Goal: Task Accomplishment & Management: Use online tool/utility

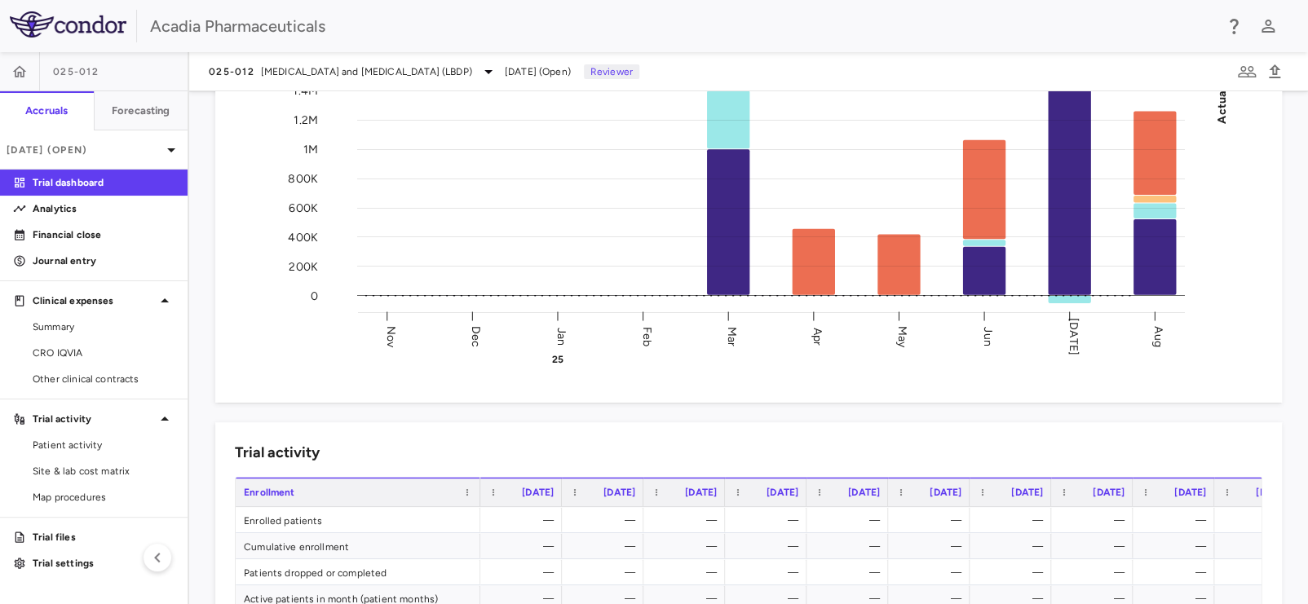
scroll to position [325, 0]
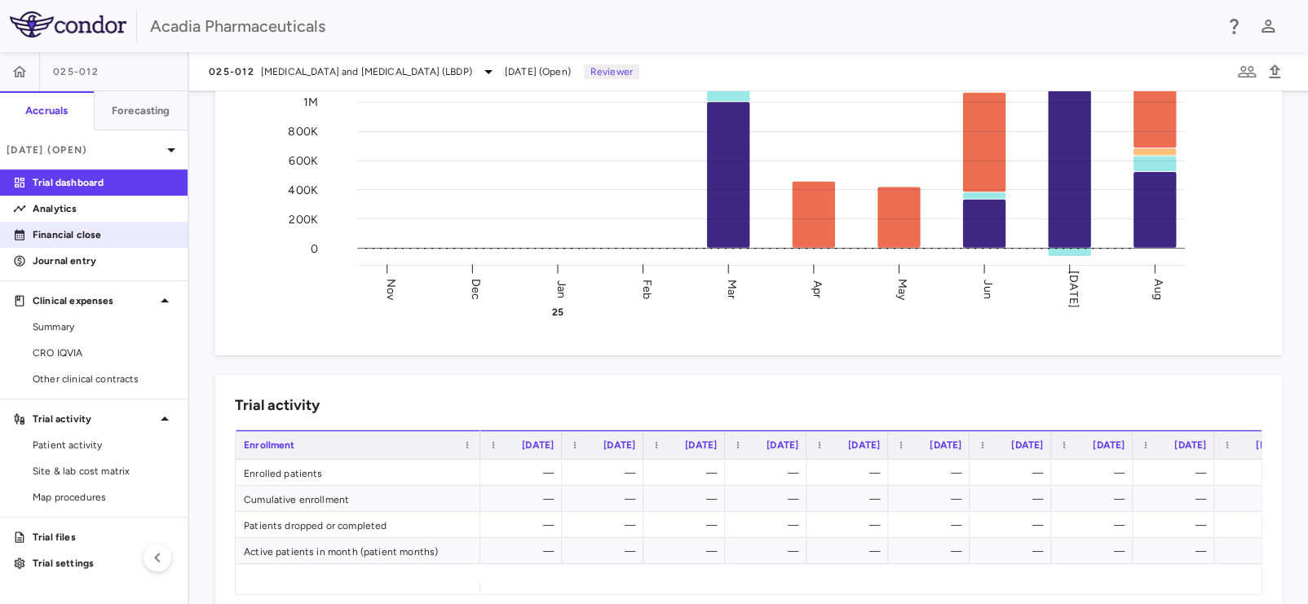
click at [71, 227] on p "Financial close" at bounding box center [104, 234] width 142 height 15
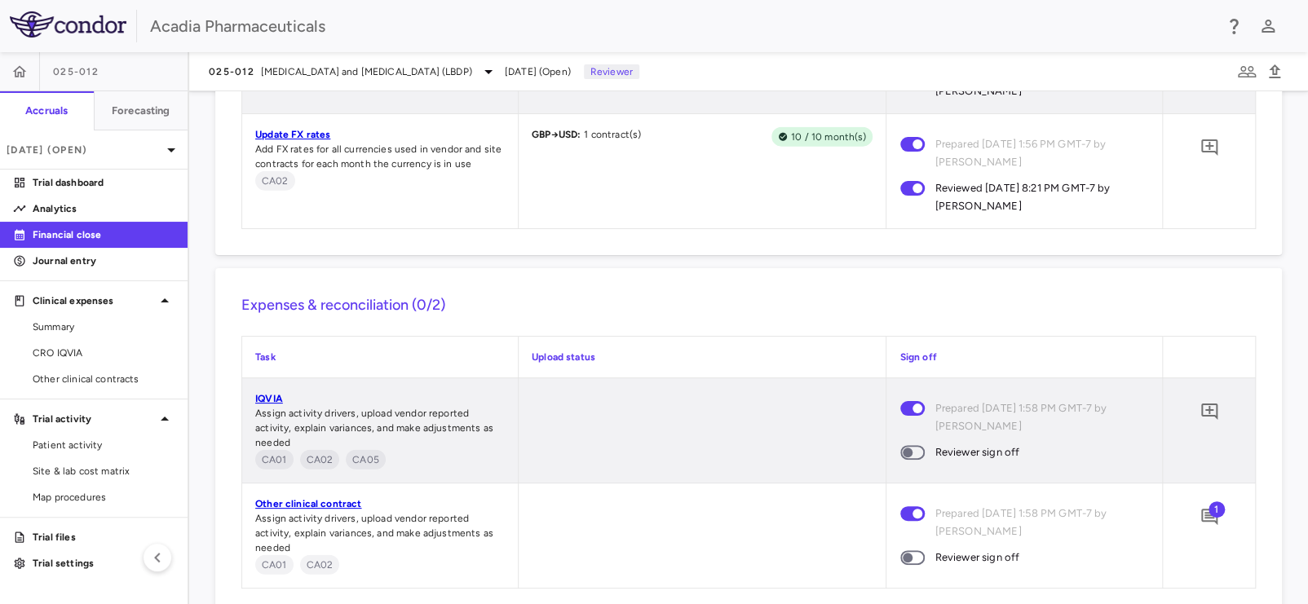
scroll to position [2274, 0]
